Goal: Information Seeking & Learning: Learn about a topic

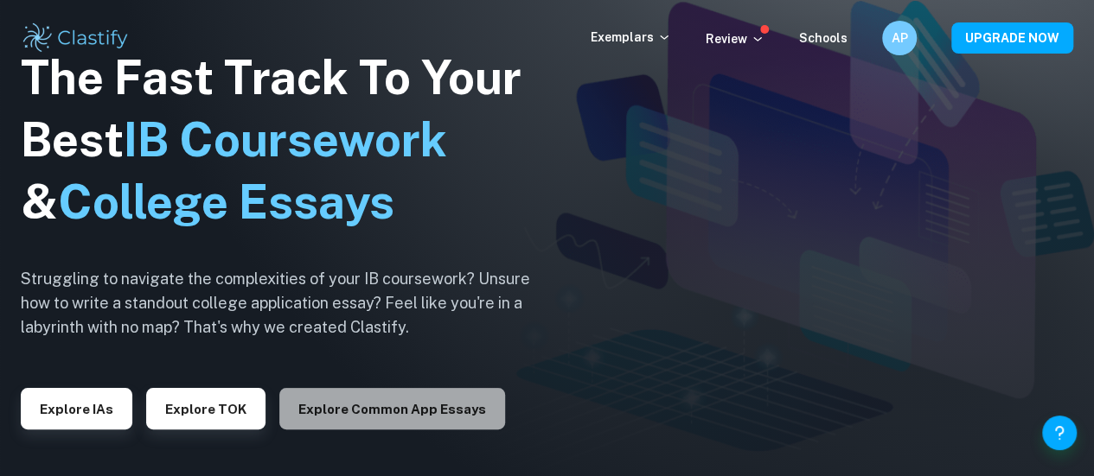
click at [422, 400] on button "Explore Common App essays" at bounding box center [392, 408] width 226 height 41
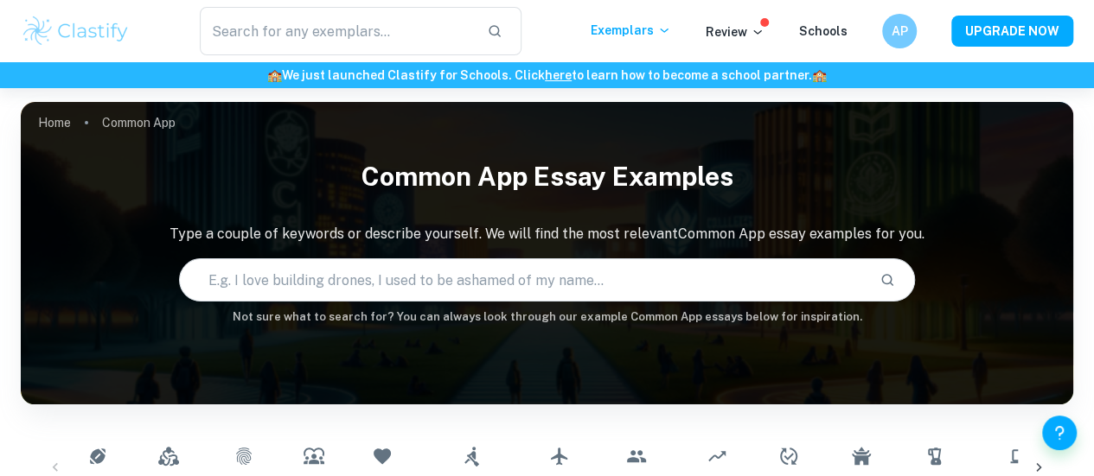
click at [558, 286] on input "text" at bounding box center [523, 280] width 686 height 48
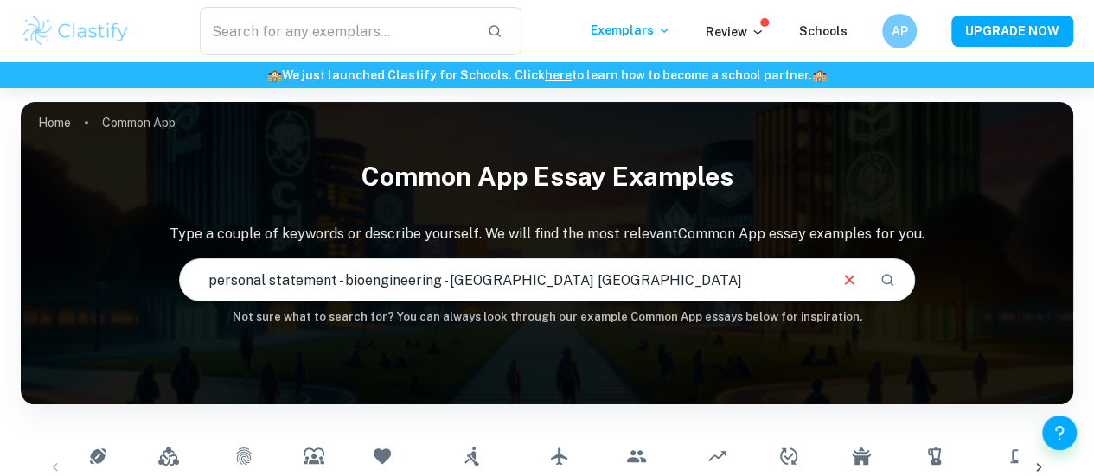
type input "personal statement - bioengineering - [GEOGRAPHIC_DATA] [GEOGRAPHIC_DATA]"
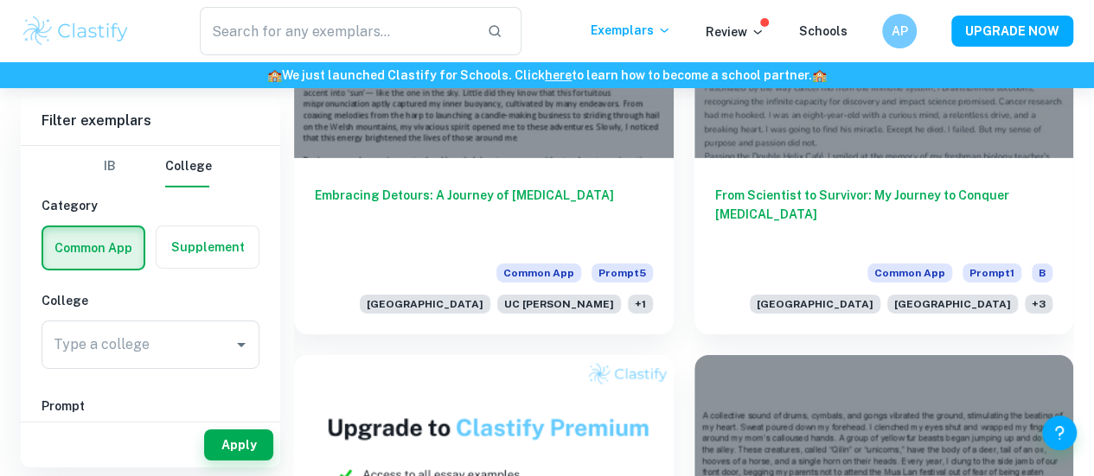
scroll to position [12611, 0]
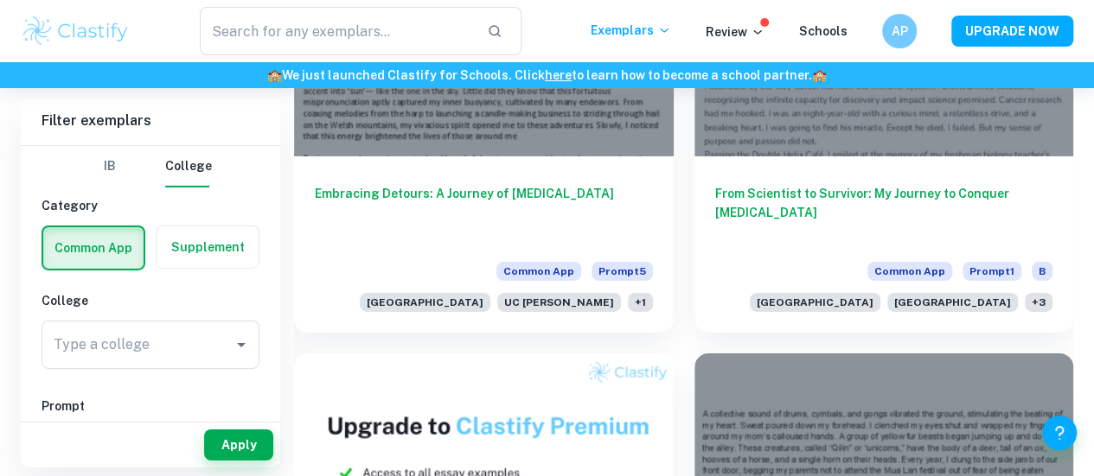
click at [114, 172] on button "IB" at bounding box center [109, 166] width 41 height 41
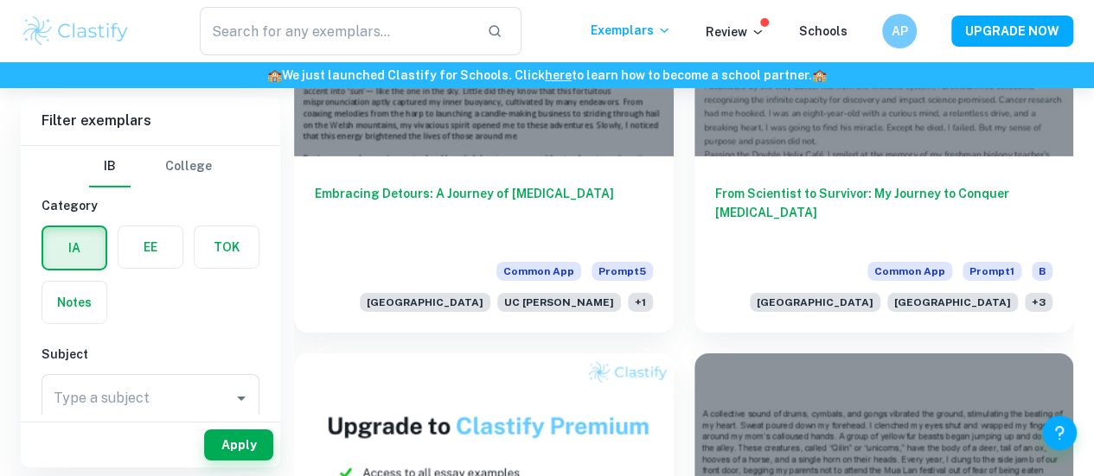
click at [174, 165] on button "College" at bounding box center [188, 166] width 47 height 41
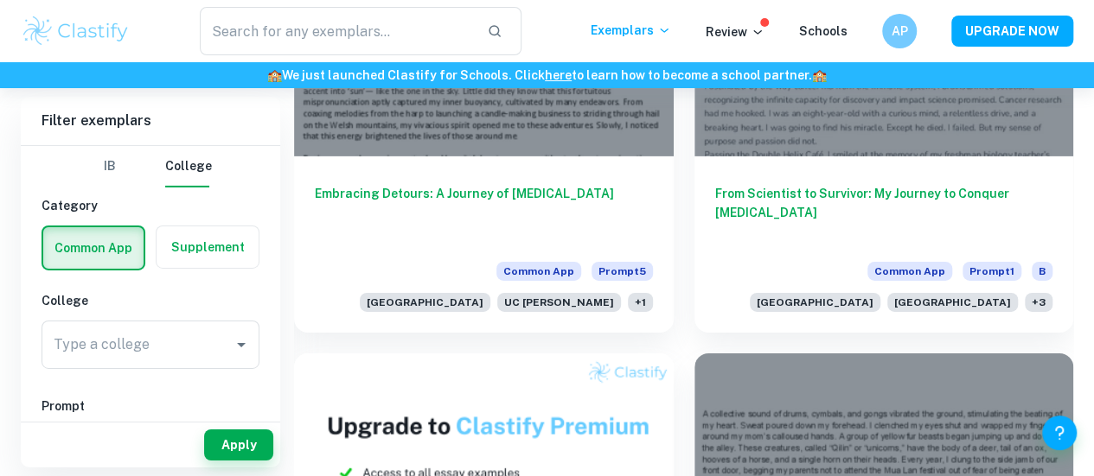
click at [213, 234] on label "button" at bounding box center [207, 247] width 102 height 41
click at [0, 0] on input "radio" at bounding box center [0, 0] width 0 height 0
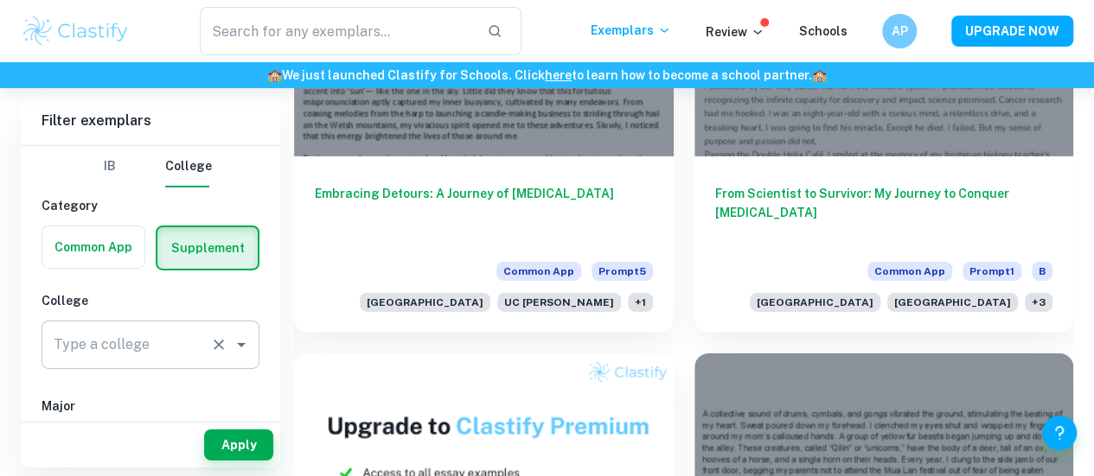
click at [206, 348] on div "Type a college" at bounding box center [150, 345] width 218 height 48
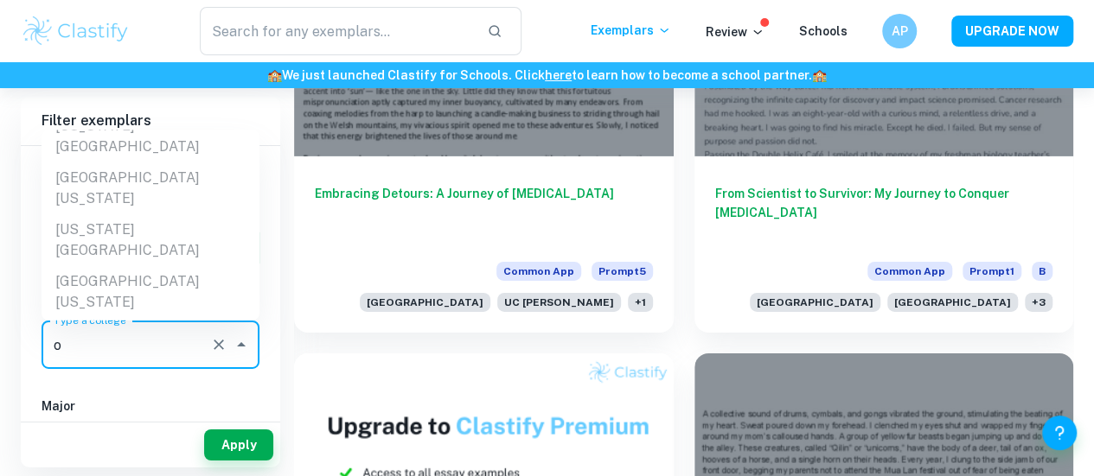
scroll to position [0, 0]
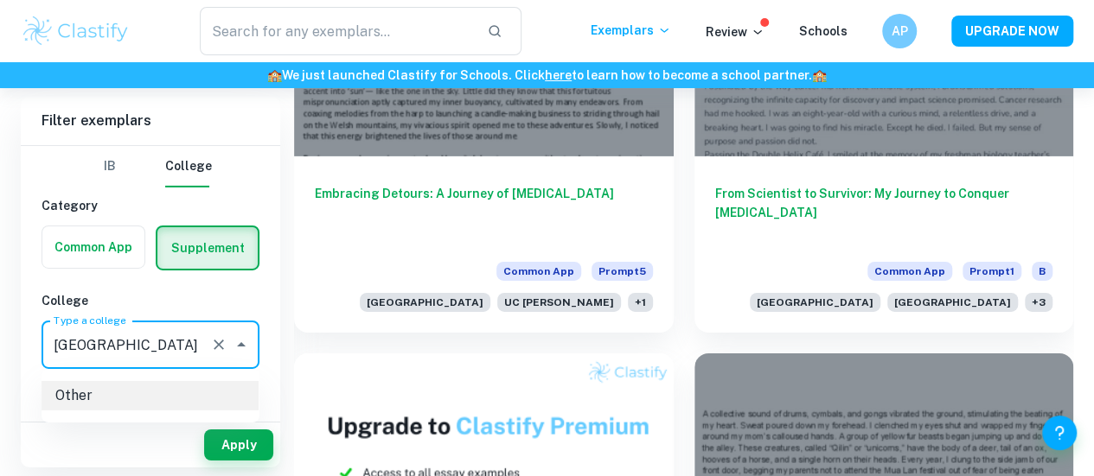
click at [163, 386] on p "Other" at bounding box center [156, 395] width 203 height 29
type input "[GEOGRAPHIC_DATA]"
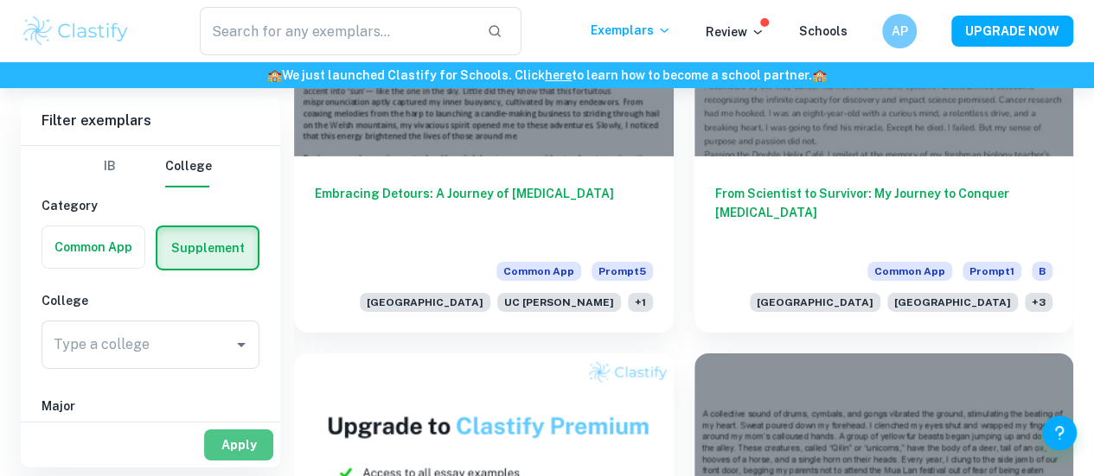
click at [259, 438] on button "Apply" at bounding box center [238, 445] width 69 height 31
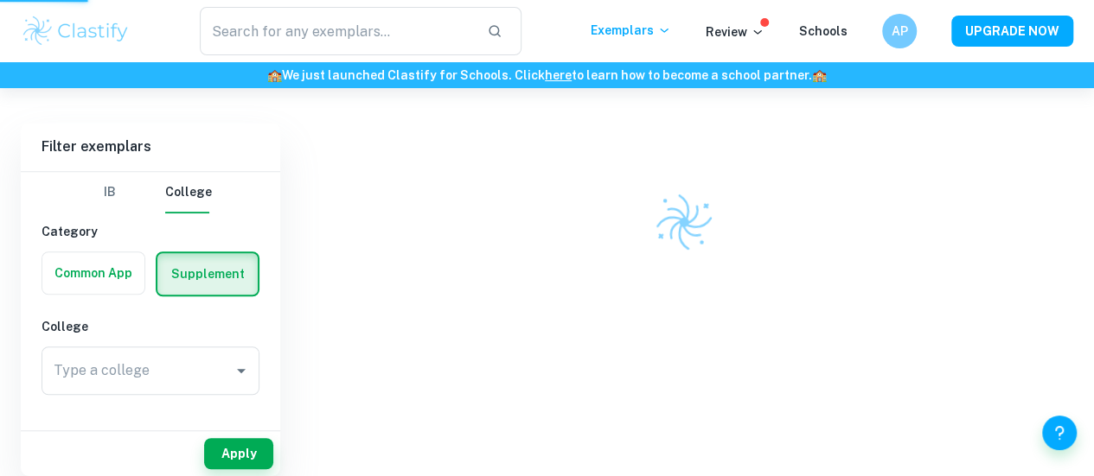
scroll to position [434, 0]
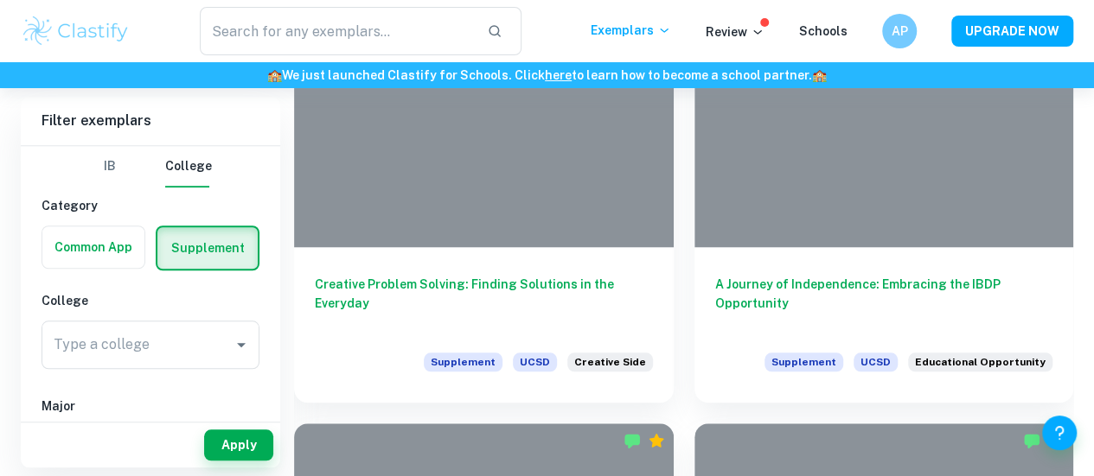
scroll to position [621, 0]
click at [107, 236] on label "button" at bounding box center [93, 247] width 102 height 41
click at [0, 0] on input "radio" at bounding box center [0, 0] width 0 height 0
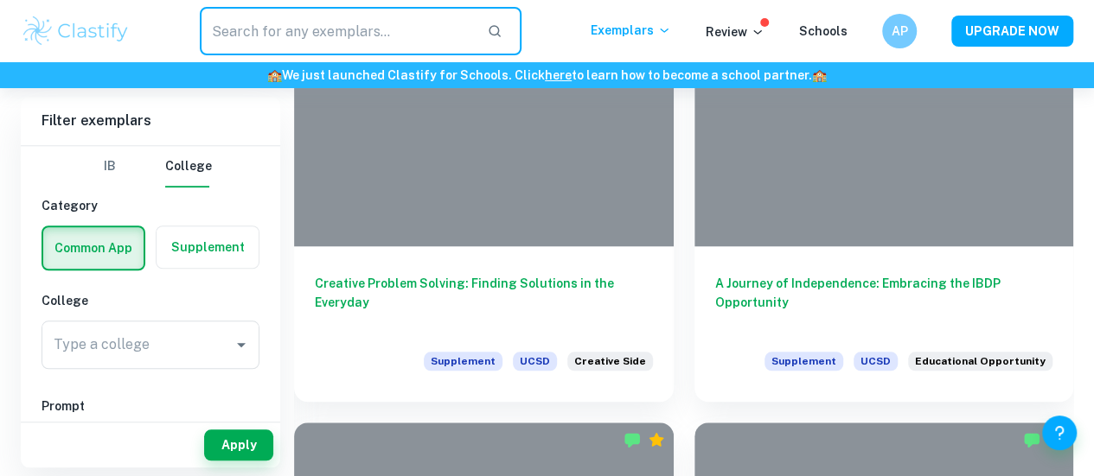
click at [429, 20] on input "text" at bounding box center [336, 31] width 273 height 48
click at [195, 343] on input "Type a college" at bounding box center [126, 345] width 154 height 33
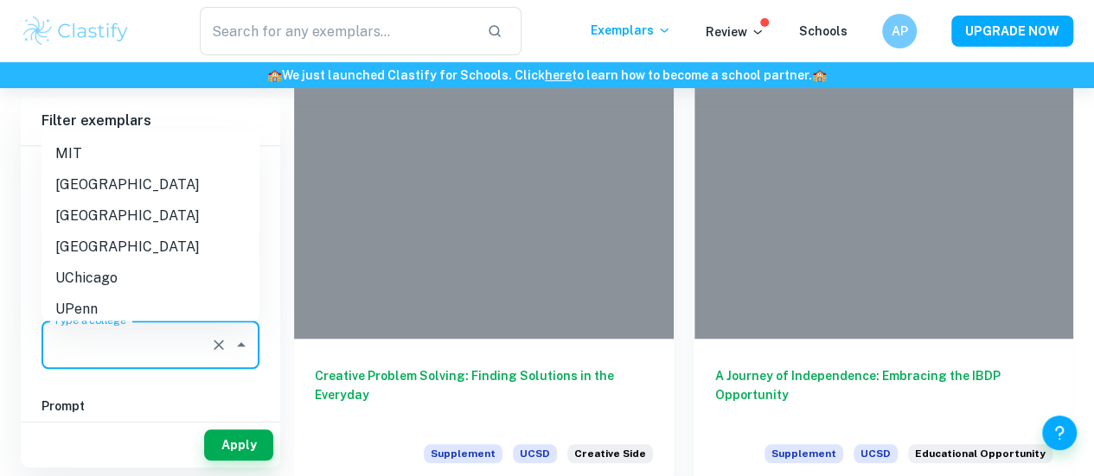
scroll to position [529, 0]
click at [144, 181] on li "[GEOGRAPHIC_DATA]" at bounding box center [150, 184] width 218 height 31
type input "[GEOGRAPHIC_DATA]"
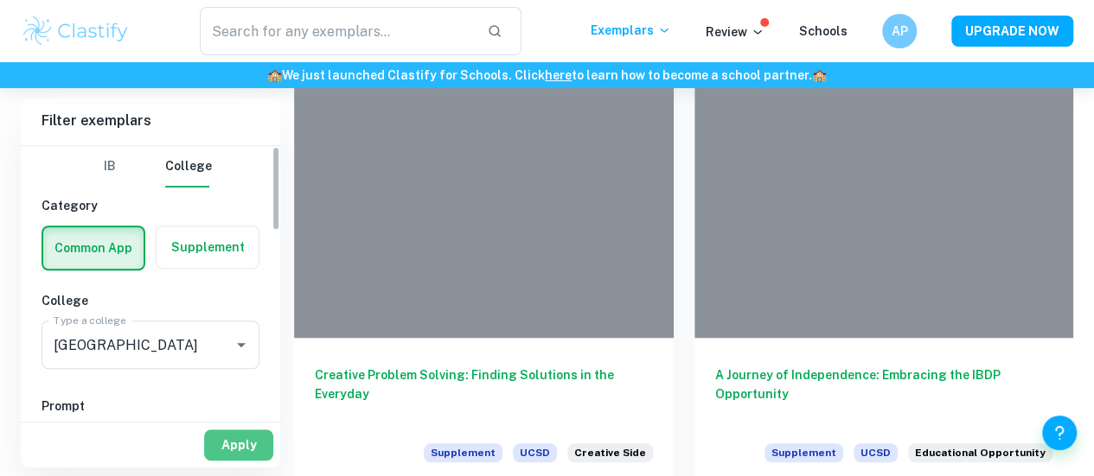
click at [246, 442] on button "Apply" at bounding box center [238, 445] width 69 height 31
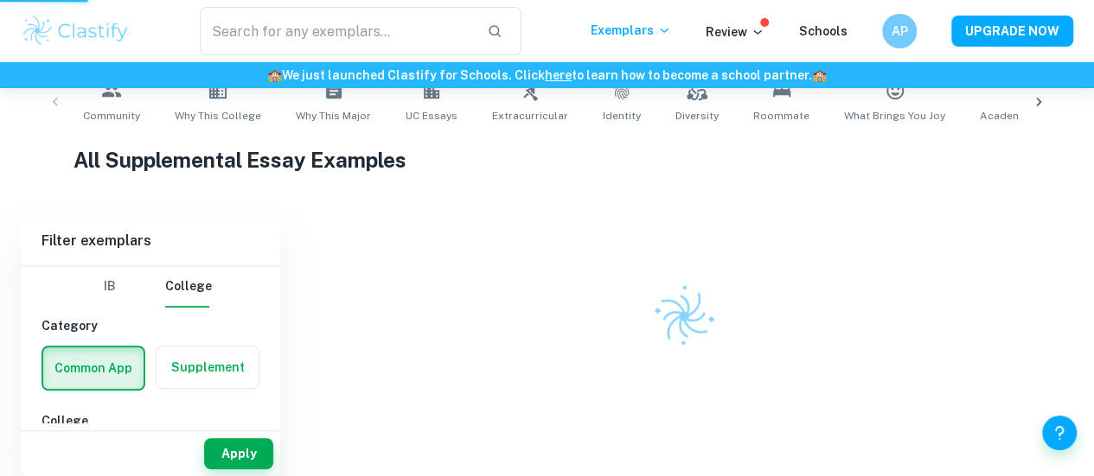
scroll to position [365, 0]
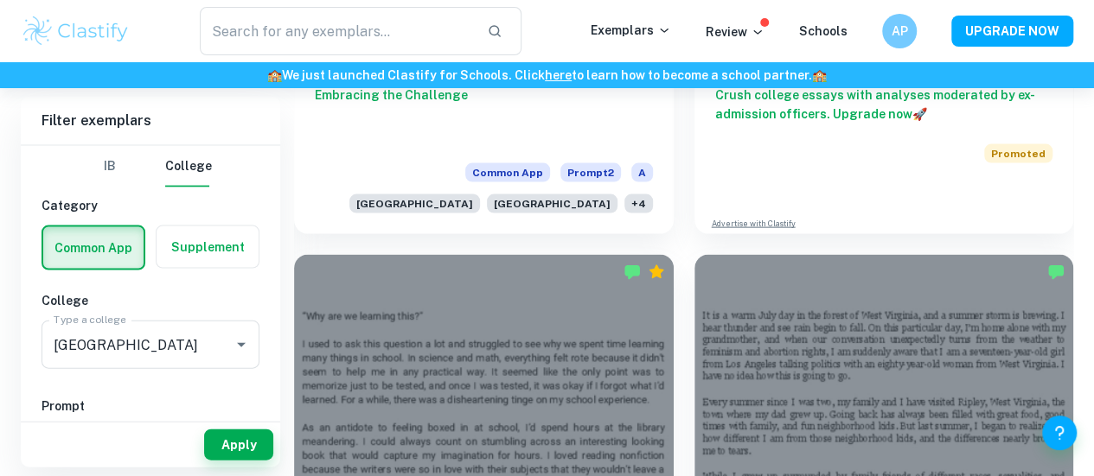
scroll to position [1795, 0]
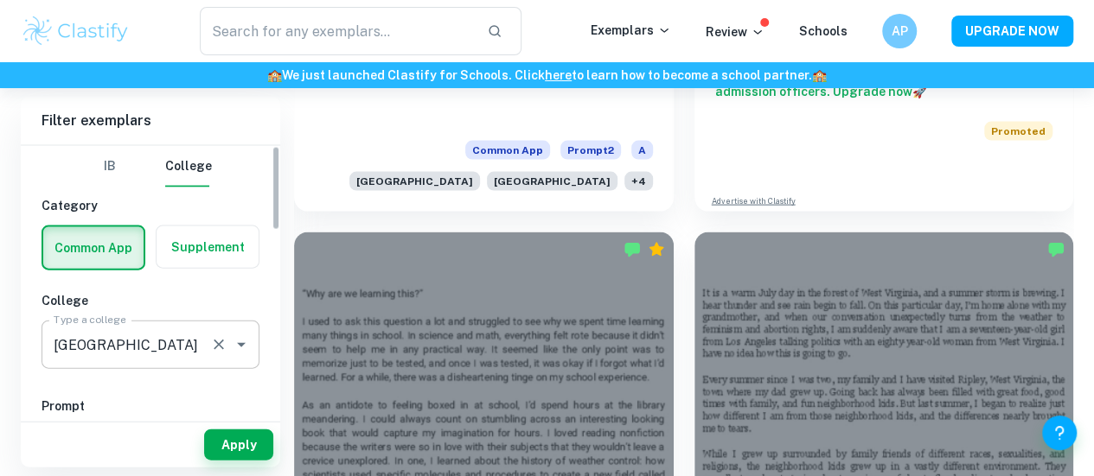
click at [188, 331] on input "[GEOGRAPHIC_DATA]" at bounding box center [126, 345] width 154 height 33
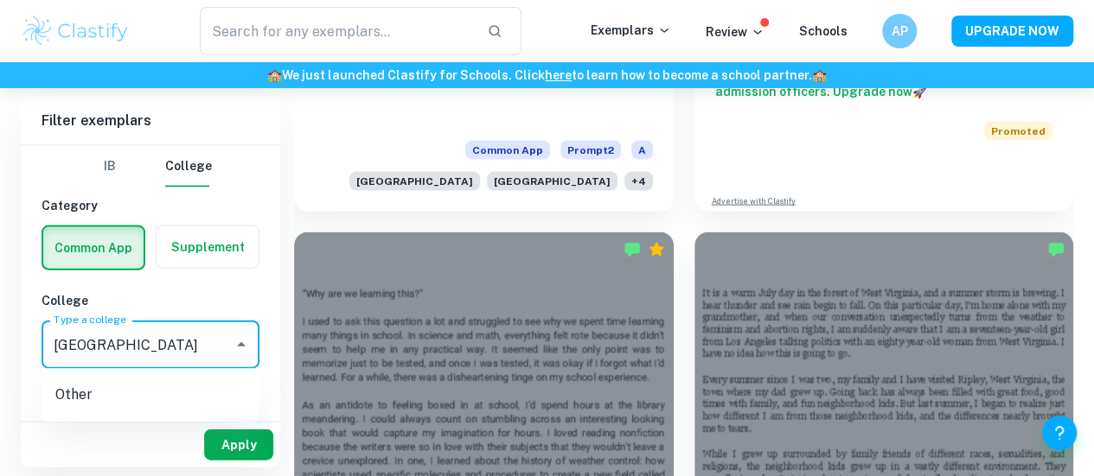
type input "[GEOGRAPHIC_DATA]"
click at [240, 435] on button "Apply" at bounding box center [238, 445] width 69 height 31
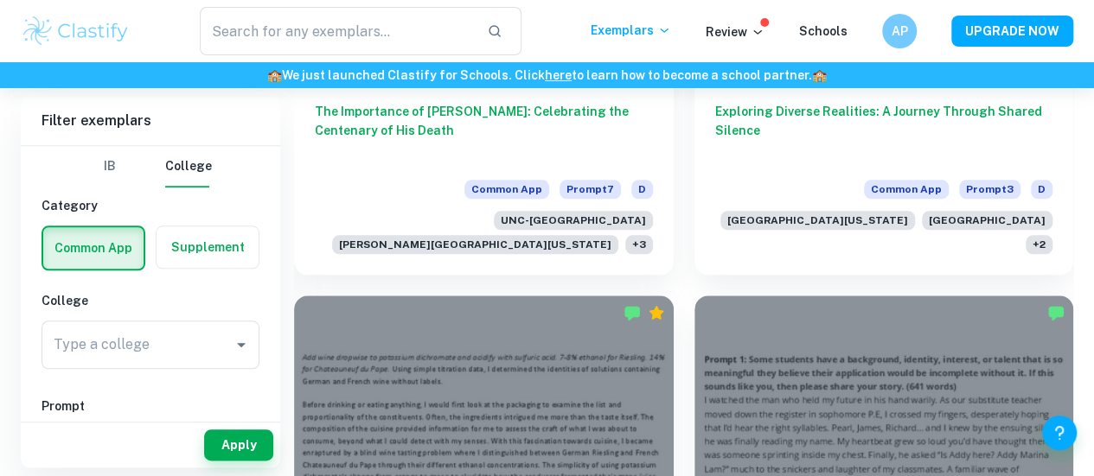
scroll to position [833, 0]
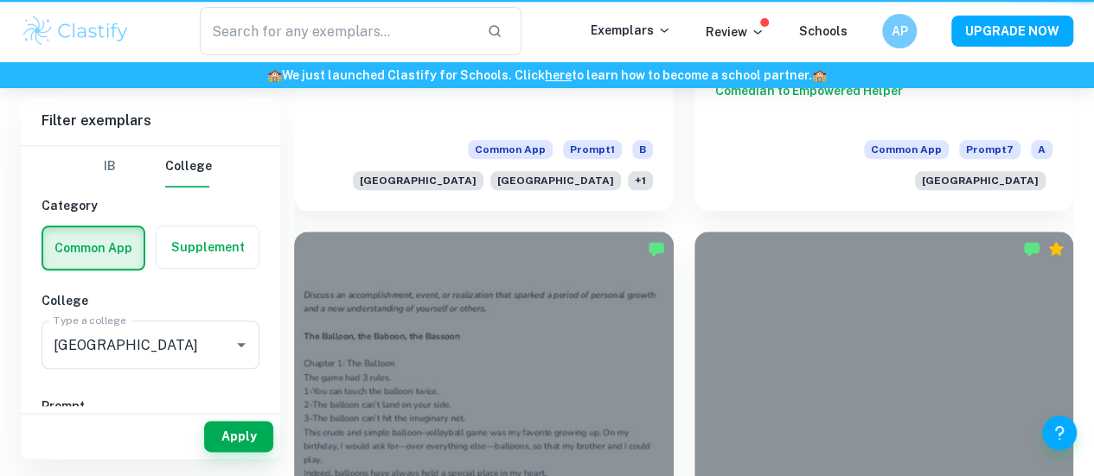
scroll to position [477, 0]
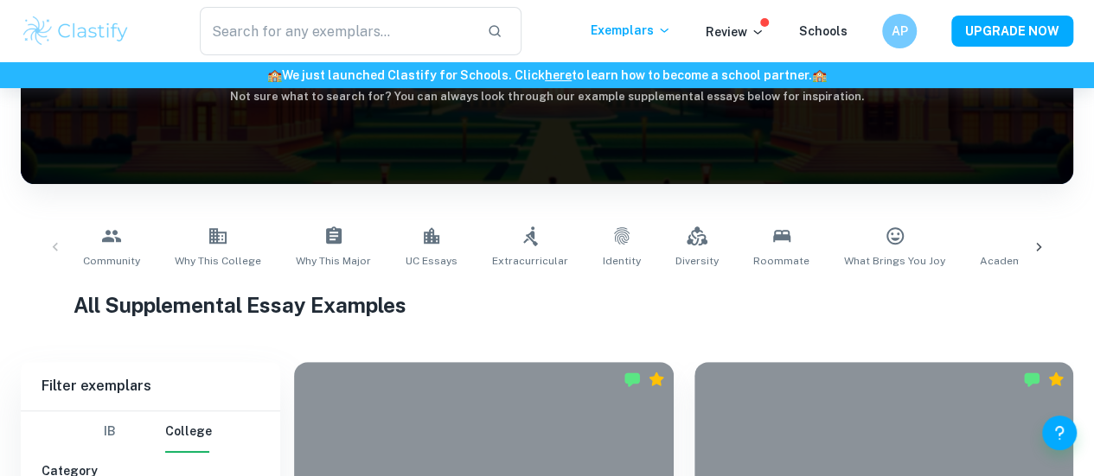
scroll to position [220, 0]
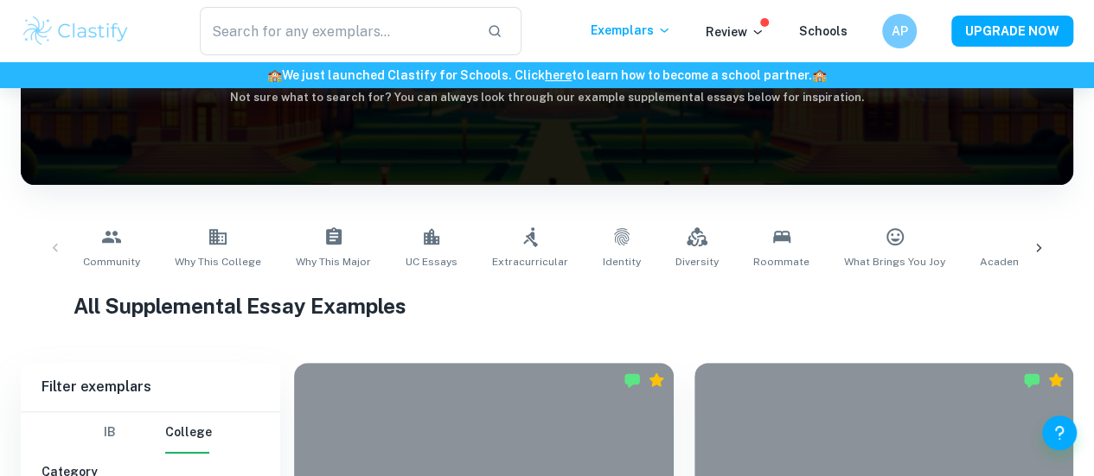
click at [1034, 250] on icon at bounding box center [1038, 247] width 17 height 17
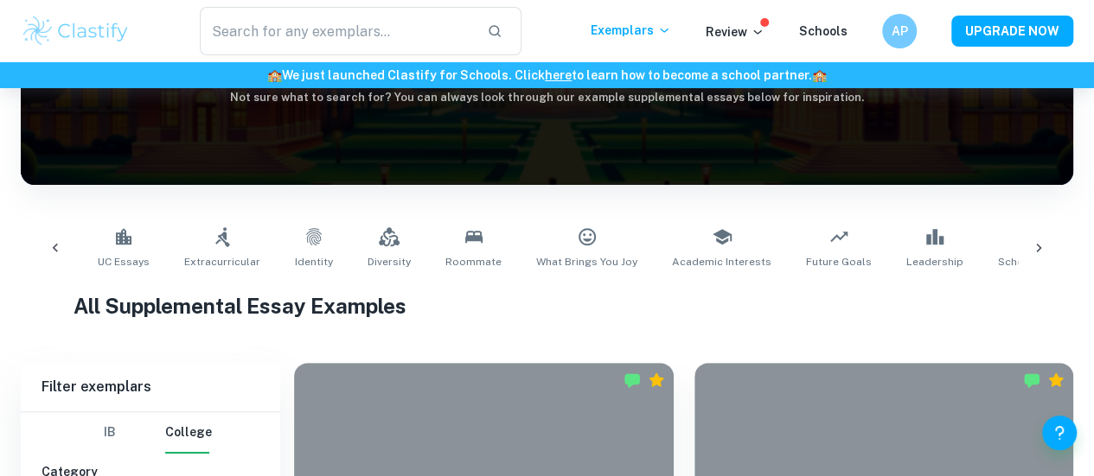
scroll to position [0, 315]
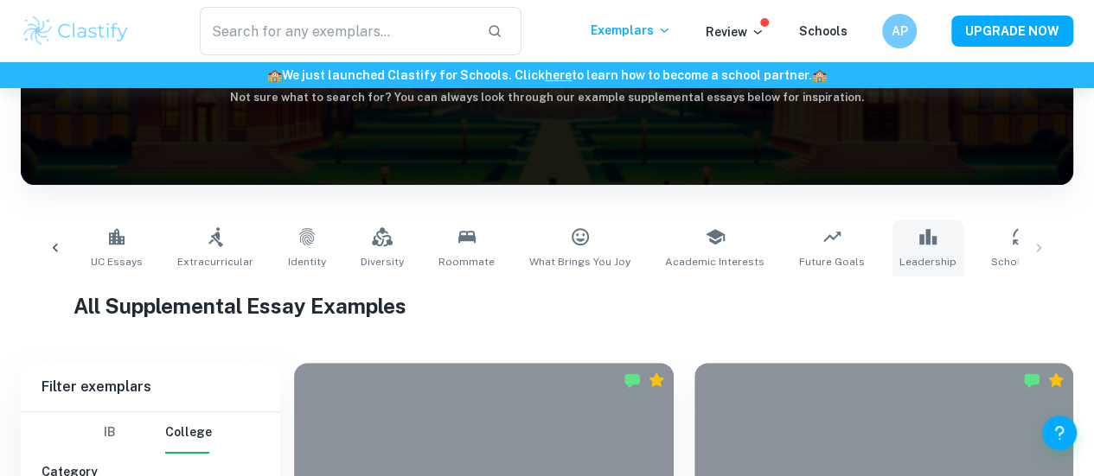
click at [917, 234] on icon at bounding box center [927, 237] width 21 height 21
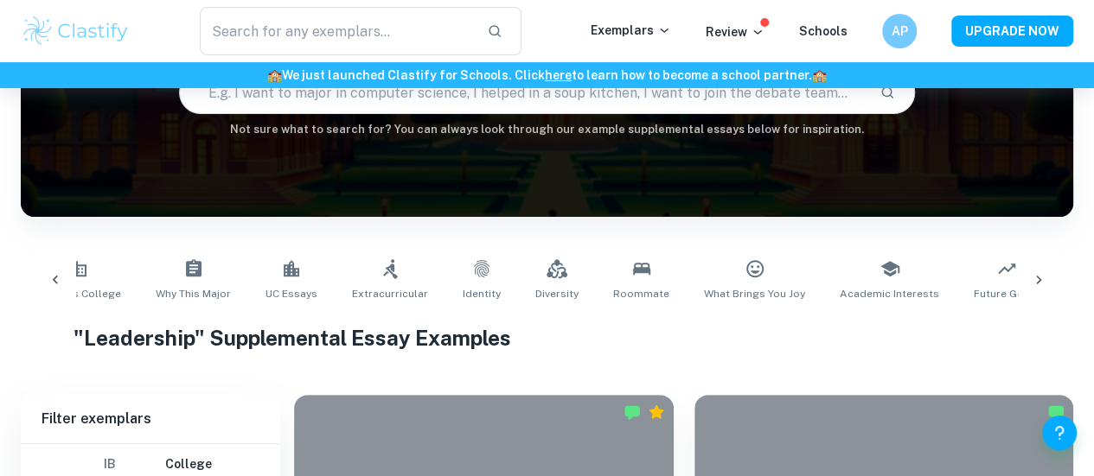
scroll to position [188, 0]
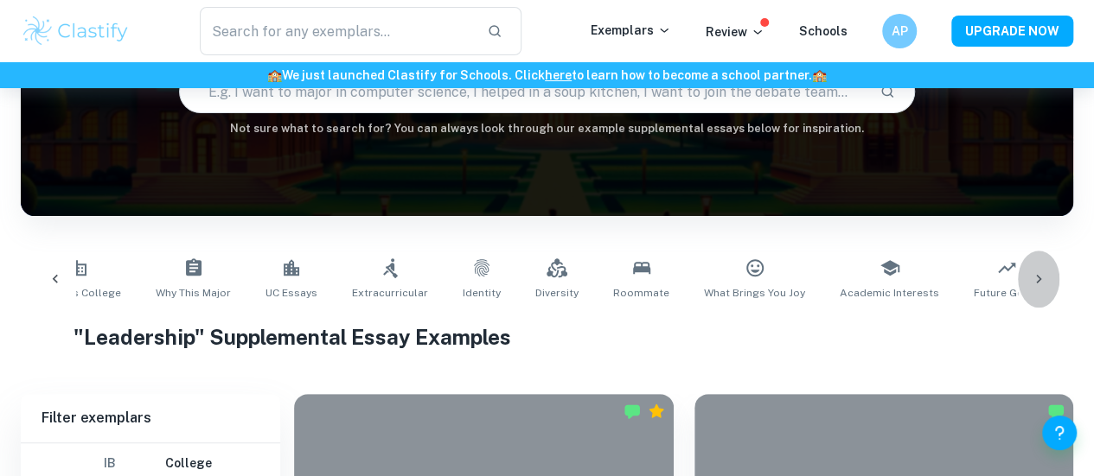
click at [1037, 279] on icon at bounding box center [1038, 279] width 17 height 17
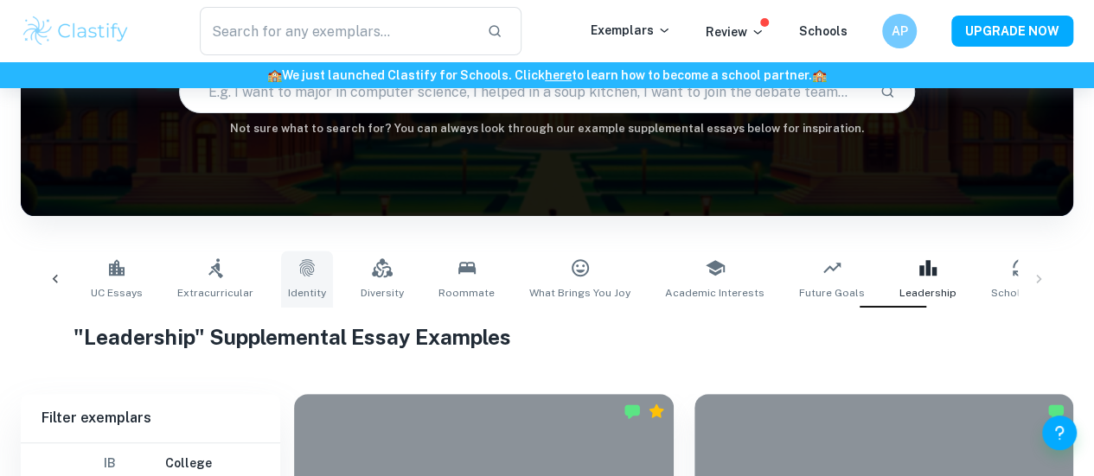
click at [301, 264] on icon at bounding box center [307, 268] width 21 height 21
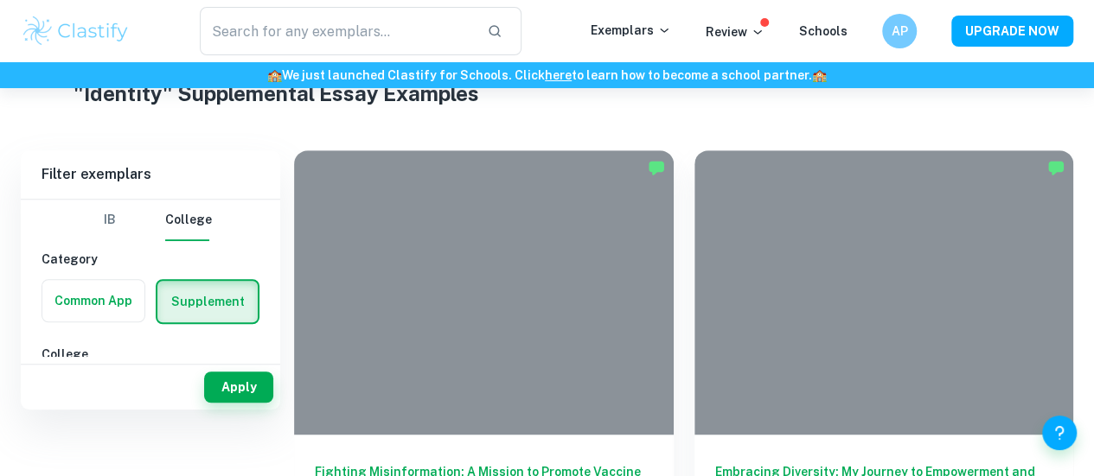
scroll to position [316, 0]
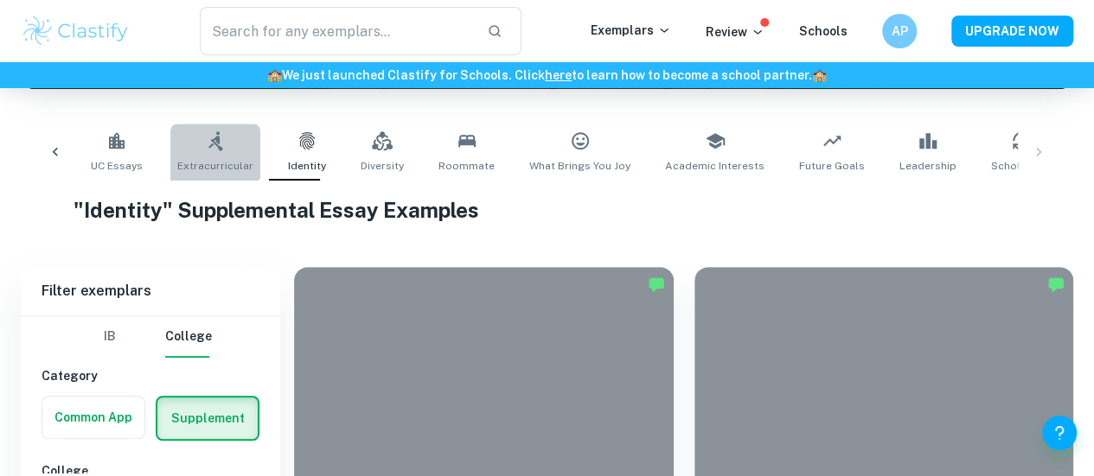
click at [188, 132] on link "Extracurricular" at bounding box center [215, 152] width 90 height 57
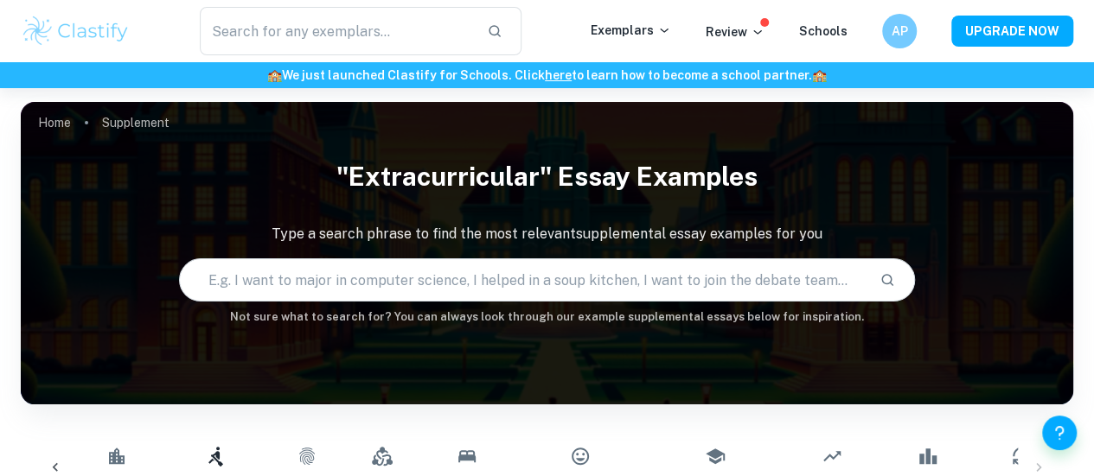
scroll to position [520, 0]
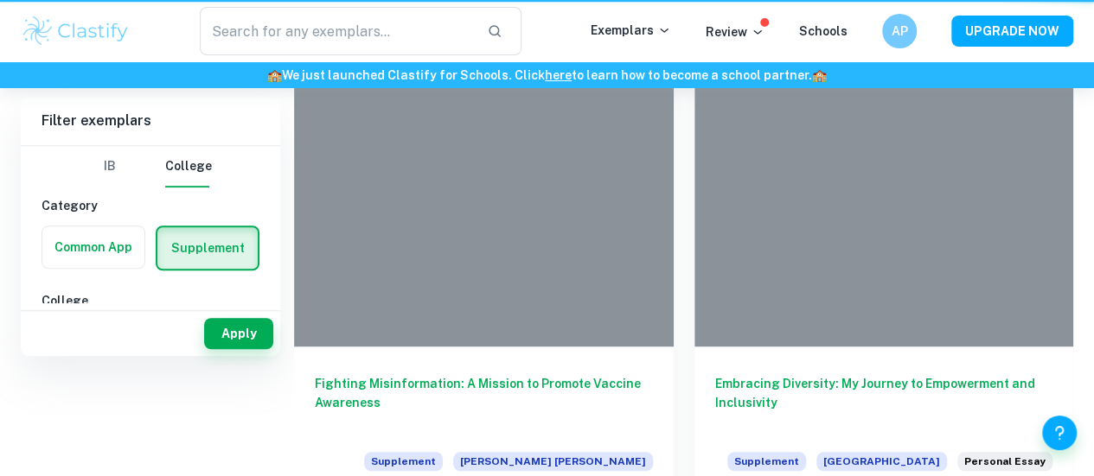
scroll to position [316, 0]
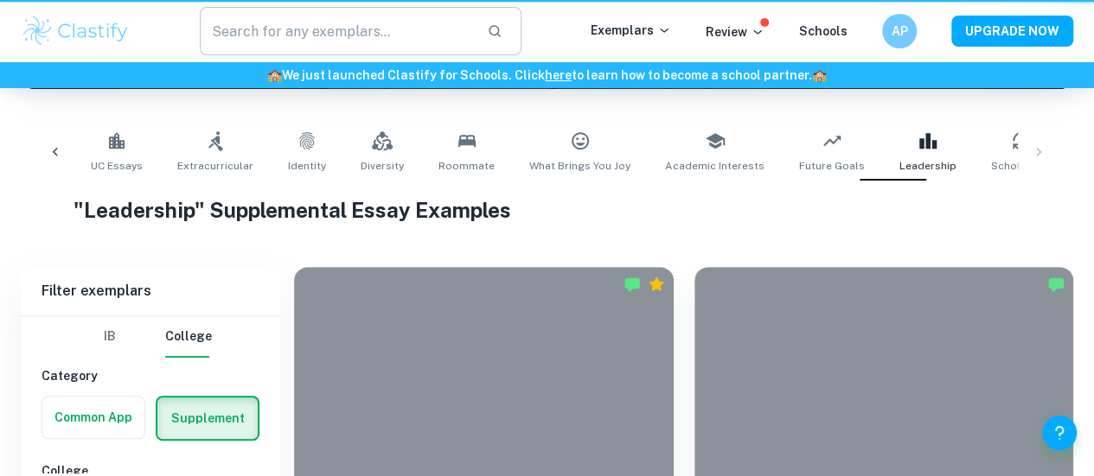
scroll to position [188, 0]
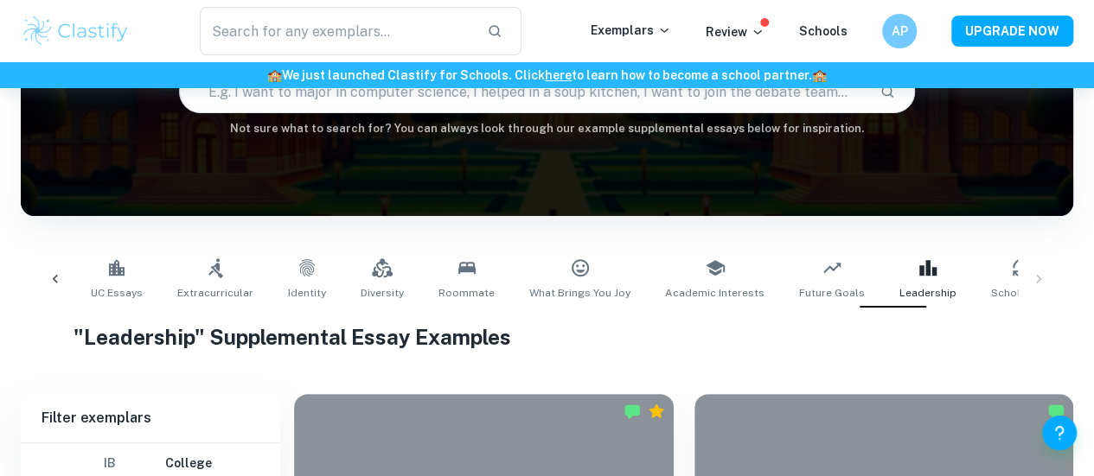
click at [62, 281] on icon at bounding box center [55, 279] width 17 height 17
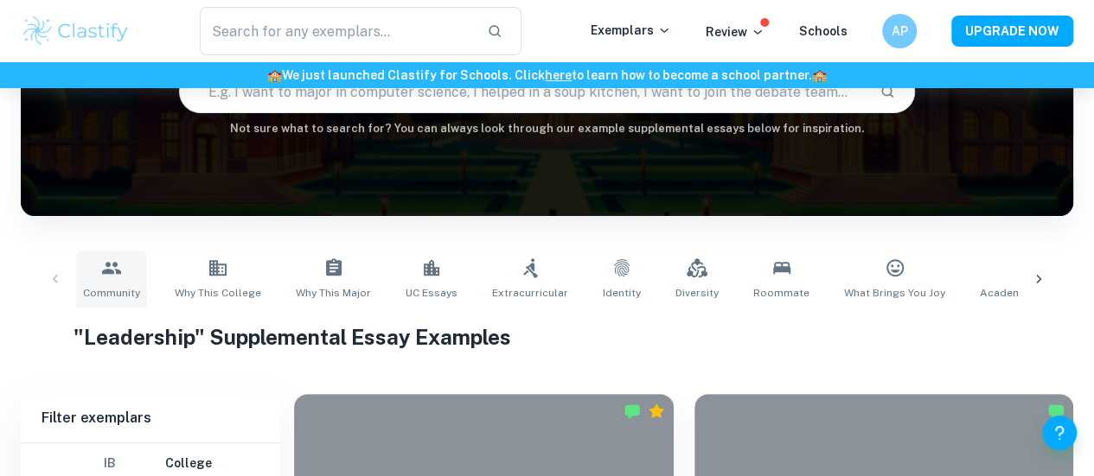
click at [93, 283] on link "Community" at bounding box center [111, 279] width 71 height 57
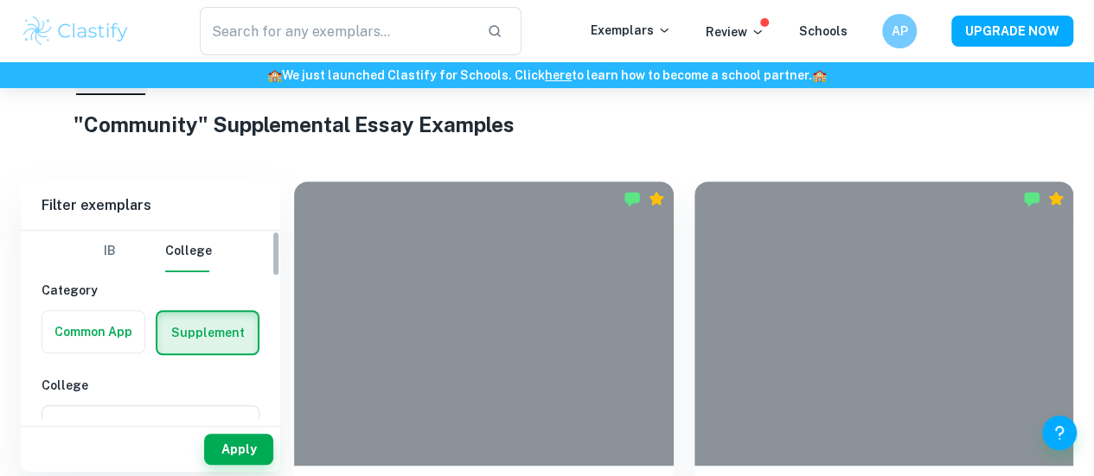
scroll to position [407, 0]
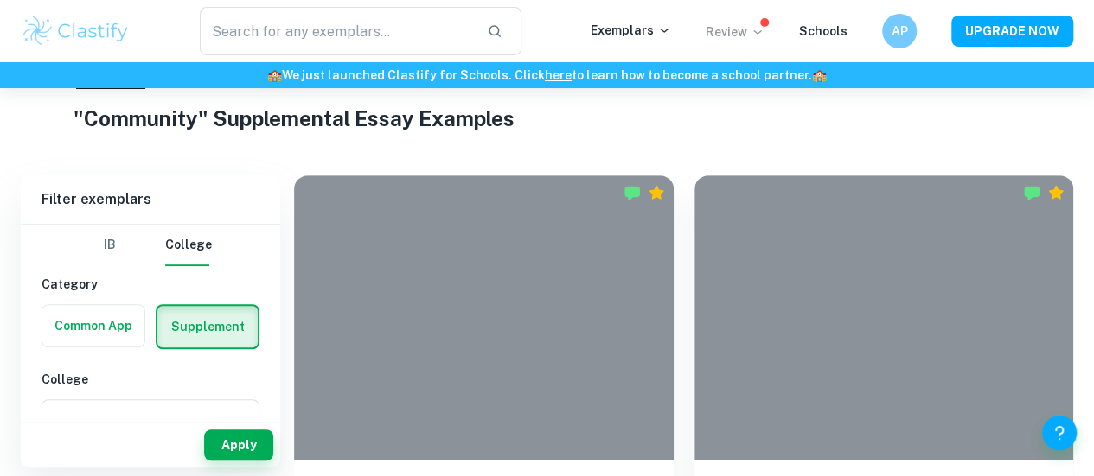
click at [749, 27] on p "Review" at bounding box center [734, 31] width 59 height 19
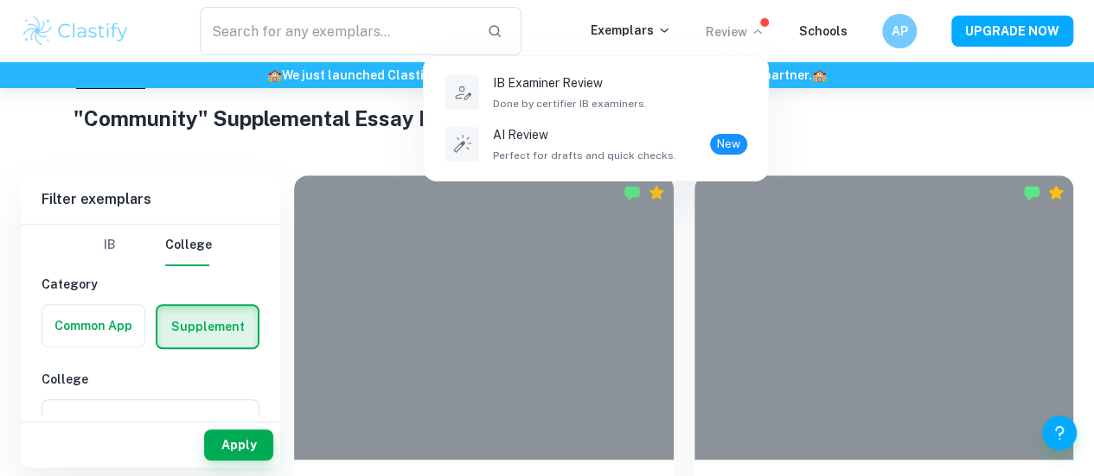
click at [814, 38] on div at bounding box center [547, 238] width 1094 height 476
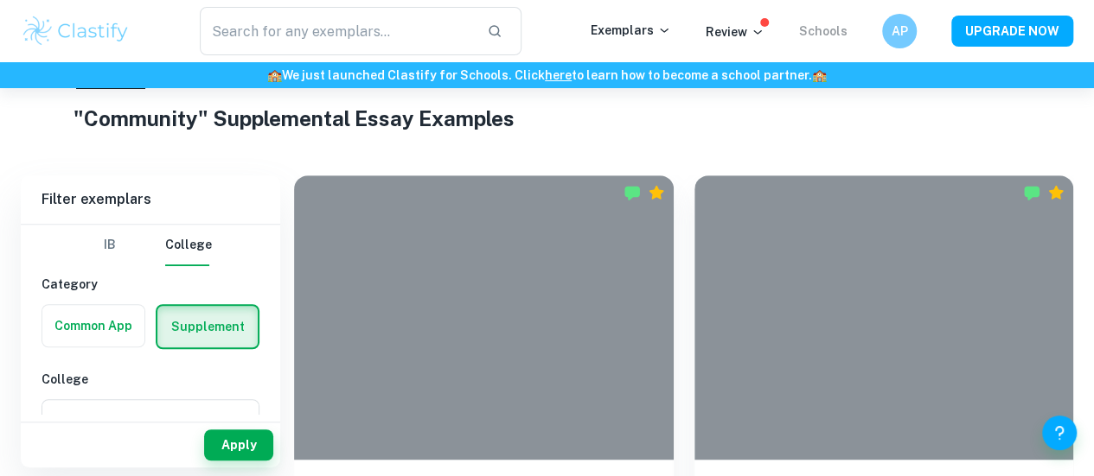
click at [807, 35] on link "Schools" at bounding box center [823, 31] width 48 height 14
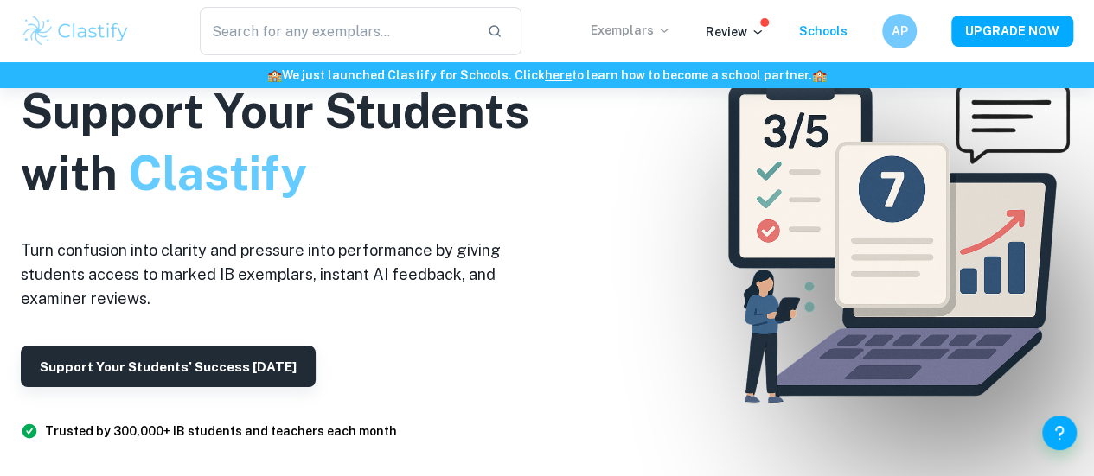
click at [661, 29] on p "Exemplars" at bounding box center [630, 30] width 80 height 19
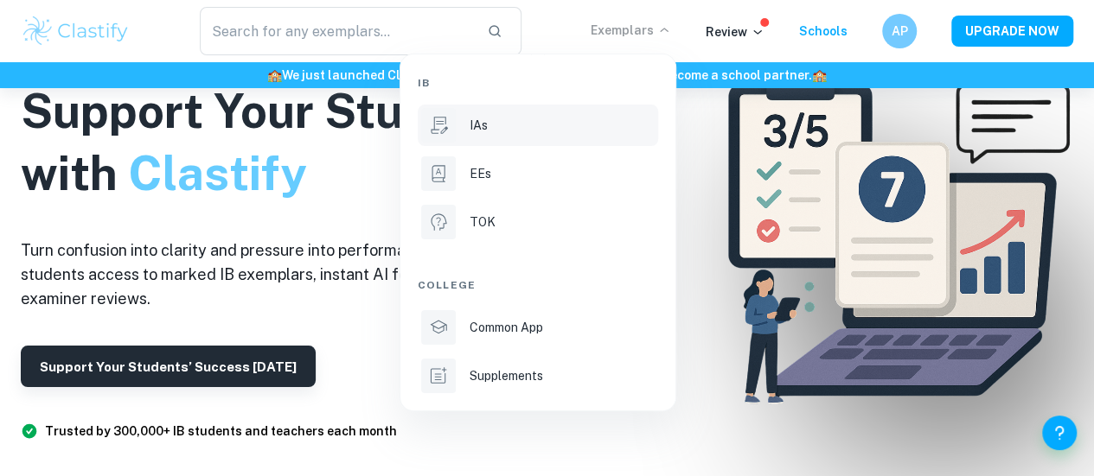
click at [490, 114] on li "IAs" at bounding box center [538, 125] width 240 height 41
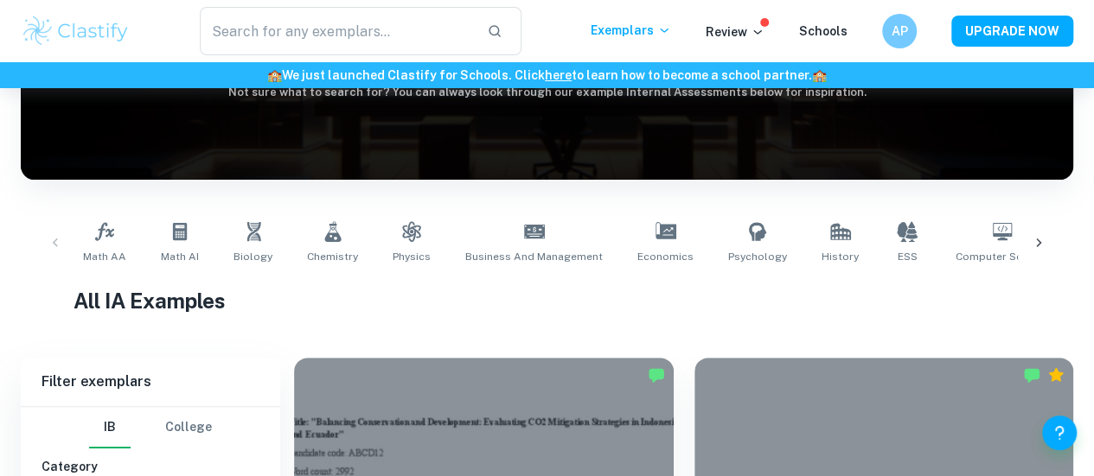
scroll to position [232, 0]
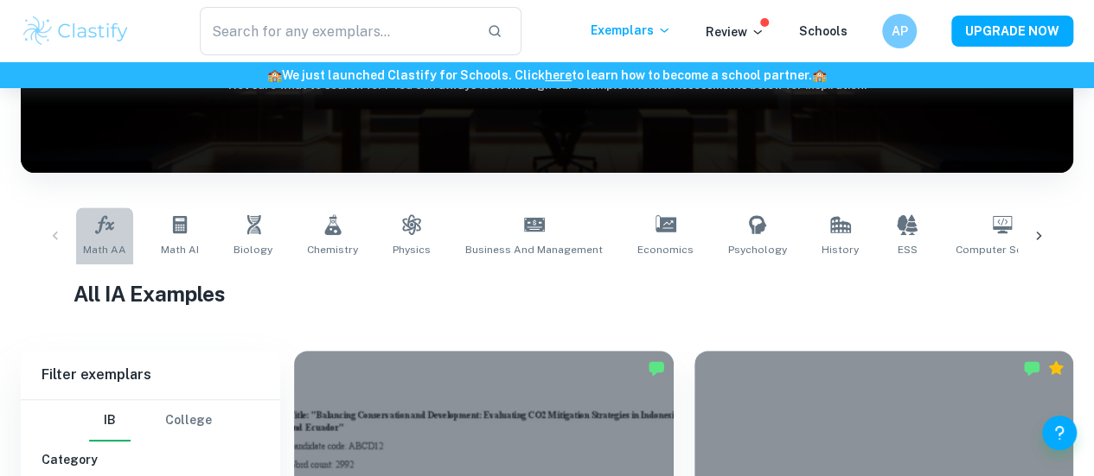
click at [126, 236] on link "Math AA" at bounding box center [104, 235] width 57 height 57
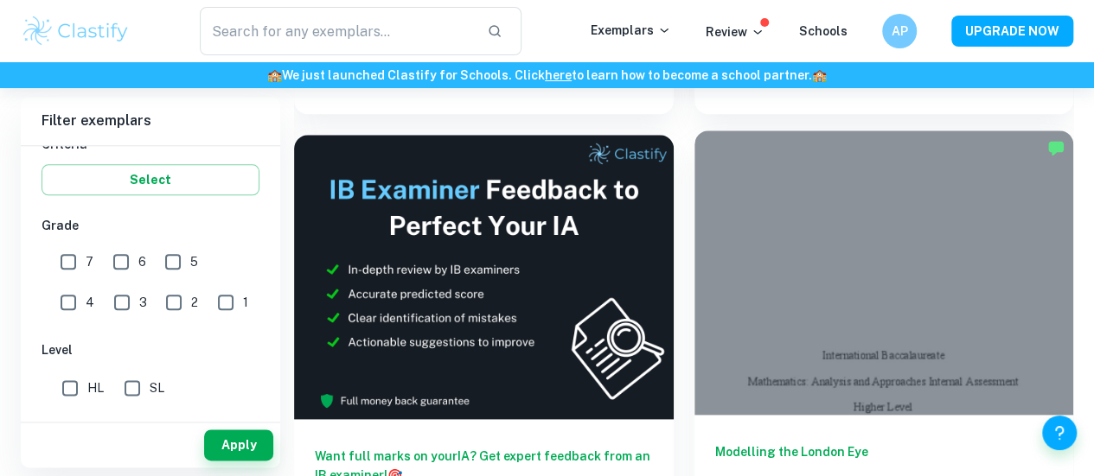
scroll to position [912, 0]
